Goal: Task Accomplishment & Management: Manage account settings

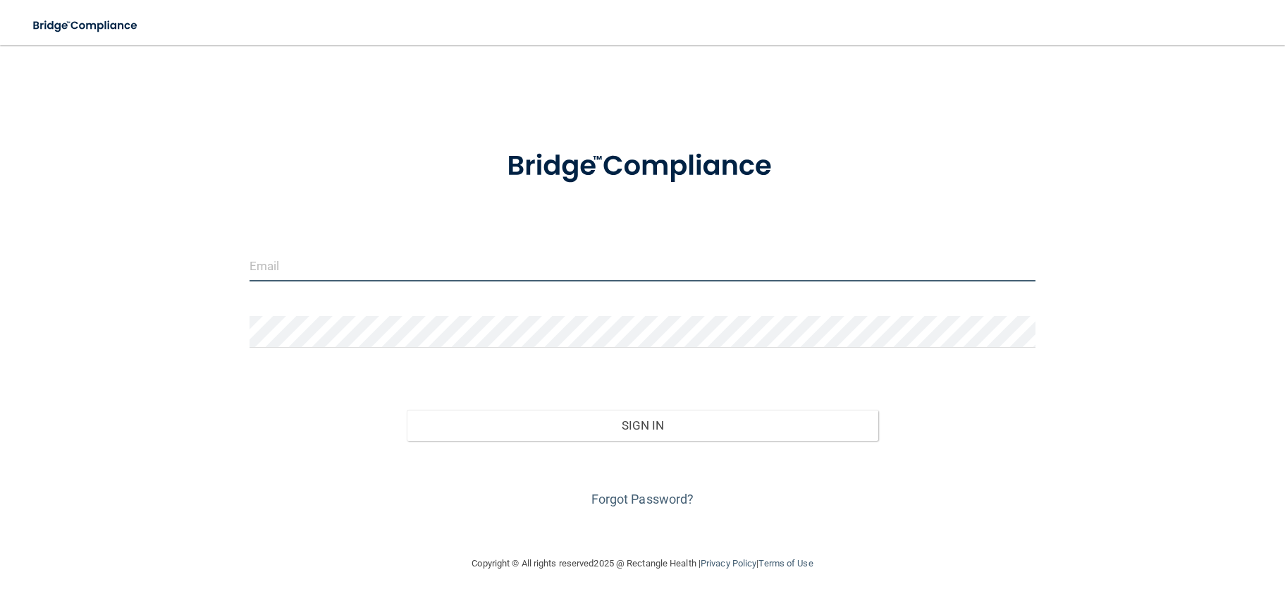
click at [749, 272] on input "email" at bounding box center [643, 266] width 787 height 32
type input "[EMAIL_ADDRESS][PERSON_NAME][DOMAIN_NAME]"
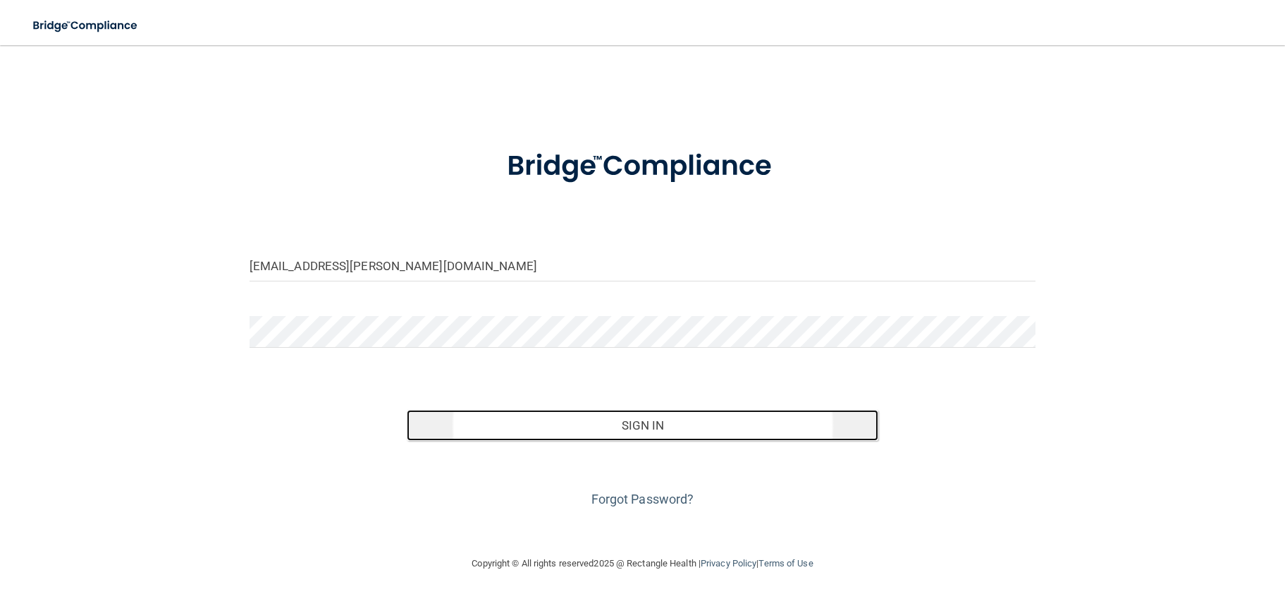
click at [657, 421] on button "Sign In" at bounding box center [643, 425] width 472 height 31
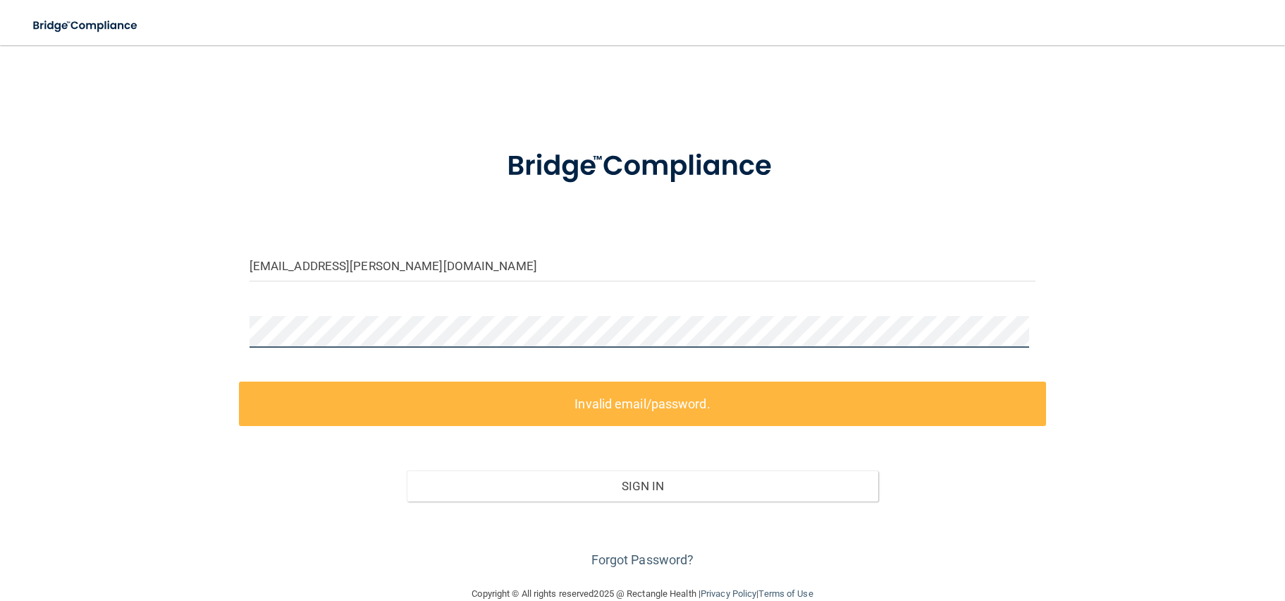
click at [311, 302] on form "[EMAIL_ADDRESS][PERSON_NAME][DOMAIN_NAME] Invalid email/password. You don't hav…" at bounding box center [643, 350] width 787 height 441
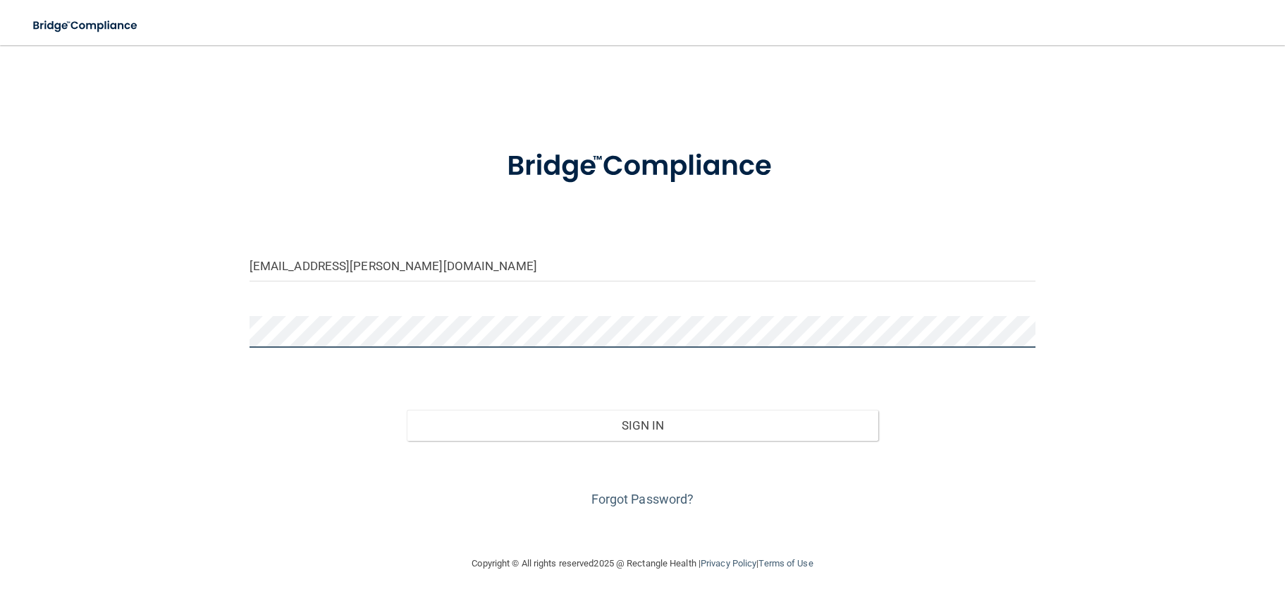
click at [407, 410] on button "Sign In" at bounding box center [643, 425] width 472 height 31
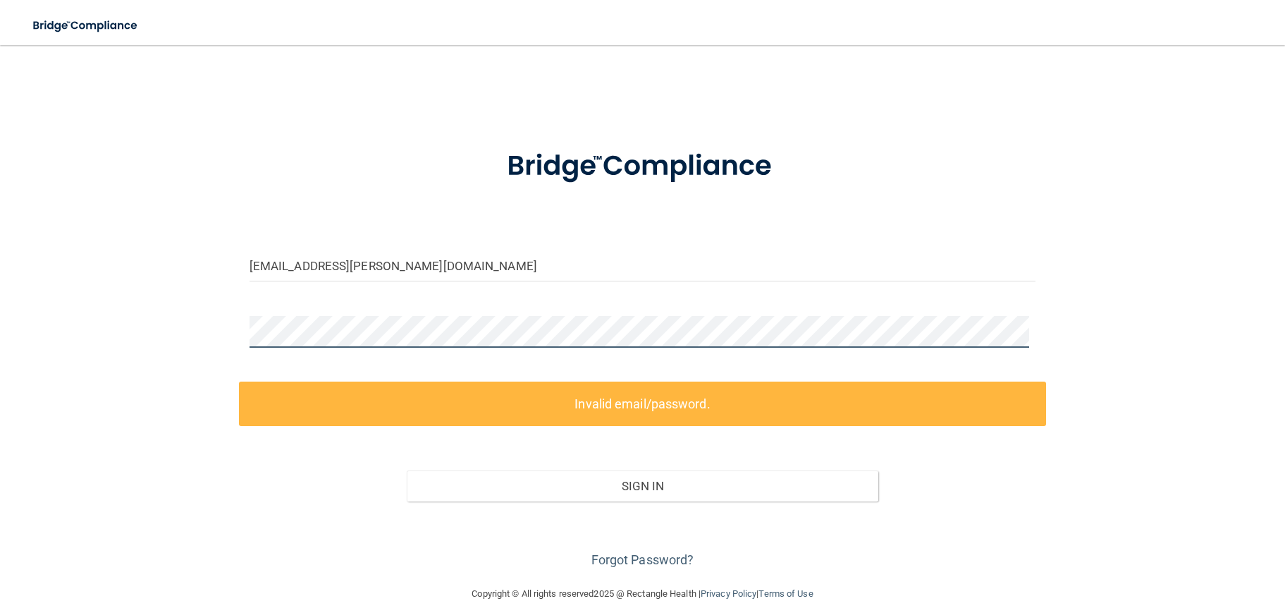
click at [175, 329] on div "[EMAIL_ADDRESS][PERSON_NAME][DOMAIN_NAME] Invalid email/password. You don't hav…" at bounding box center [642, 315] width 1229 height 512
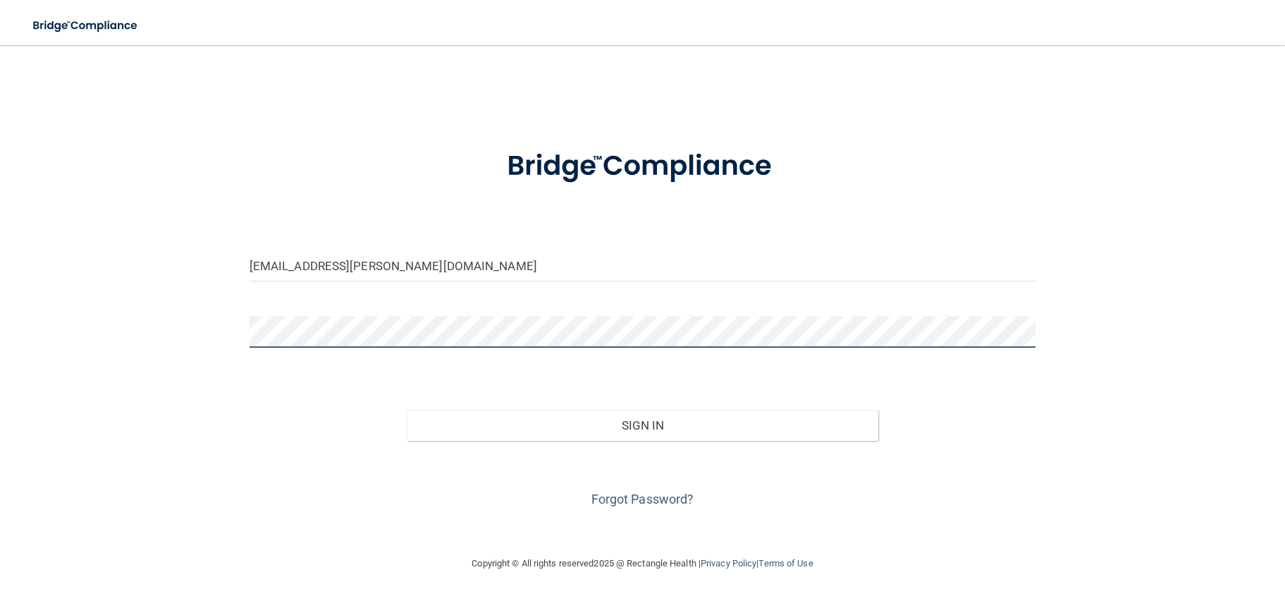
click at [407, 410] on button "Sign In" at bounding box center [643, 425] width 472 height 31
